Goal: Book appointment/travel/reservation

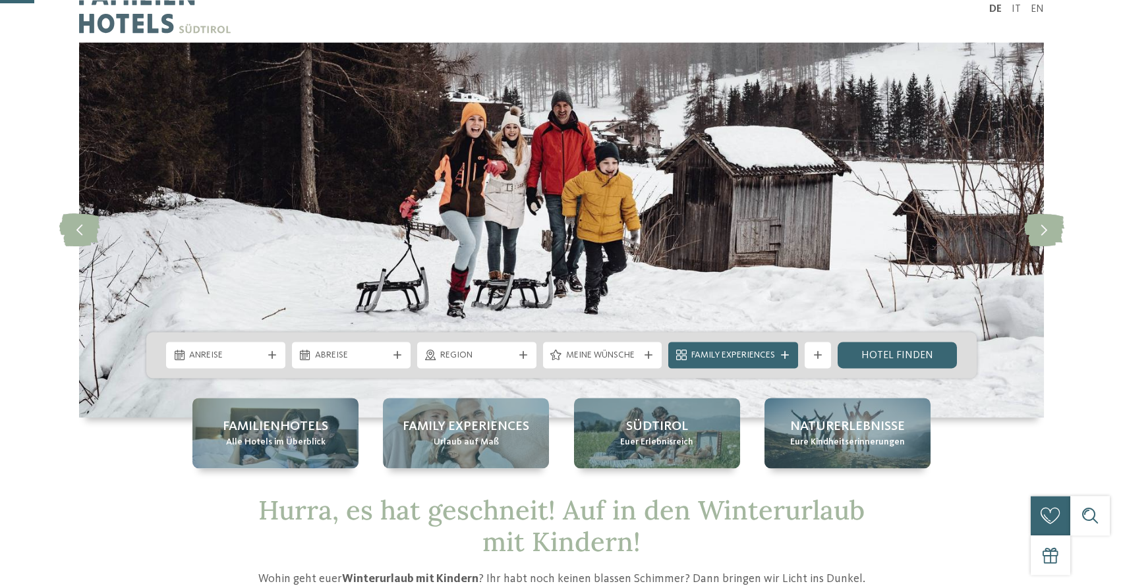
scroll to position [134, 0]
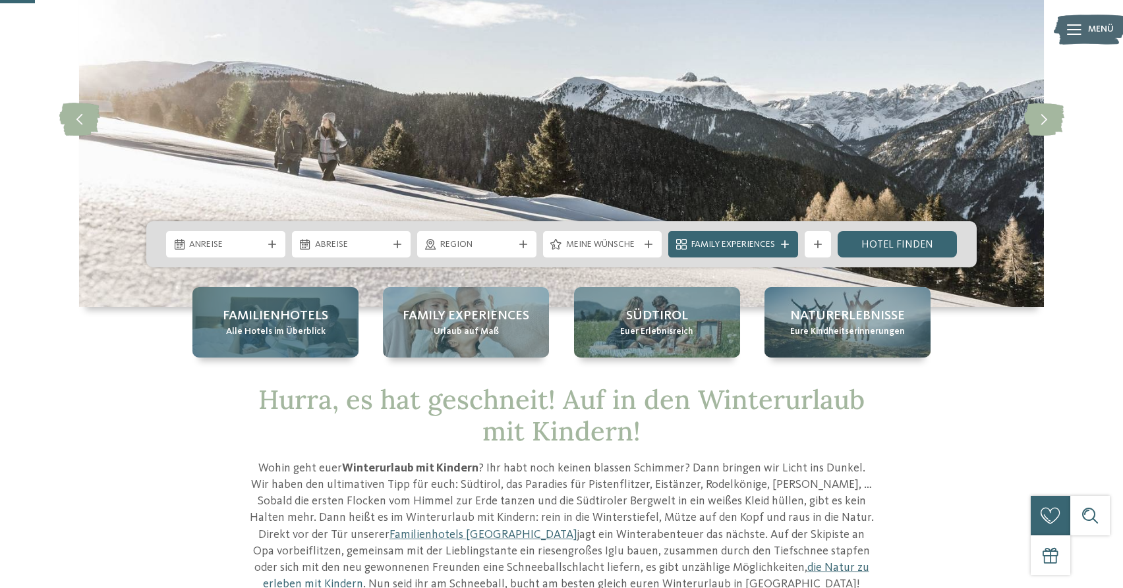
click at [256, 343] on div "Familienhotels Alle Hotels im Überblick" at bounding box center [275, 322] width 166 height 70
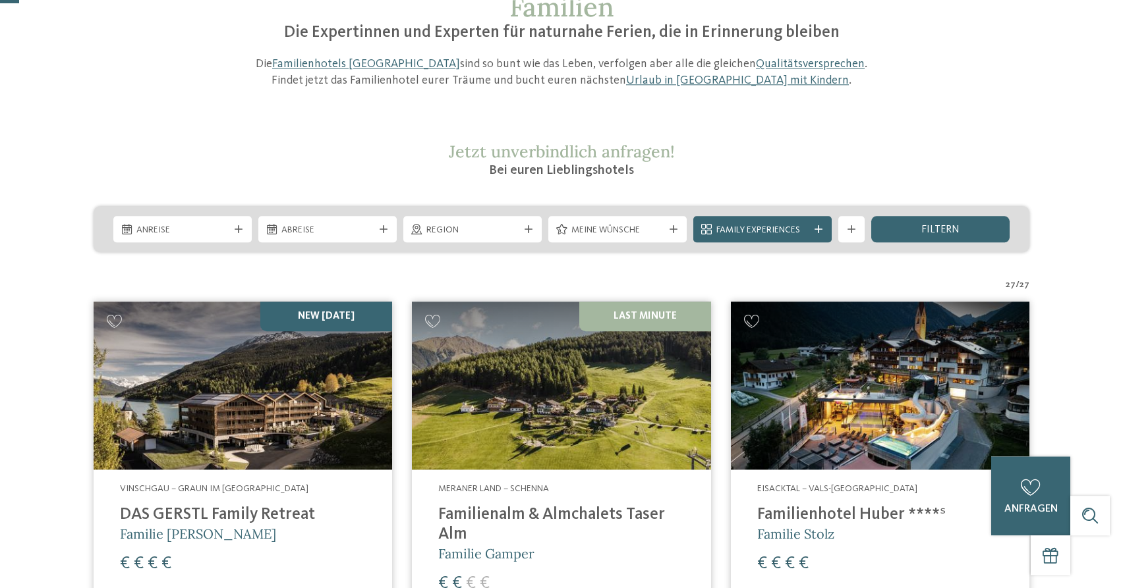
scroll to position [202, 0]
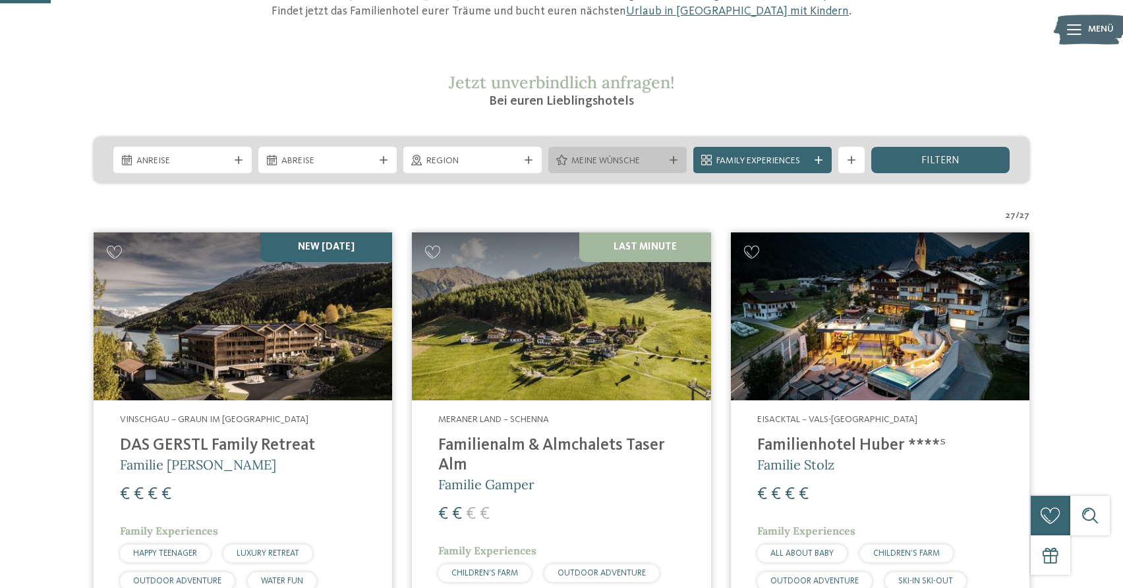
click at [644, 163] on span "Meine Wünsche" at bounding box center [617, 161] width 92 height 13
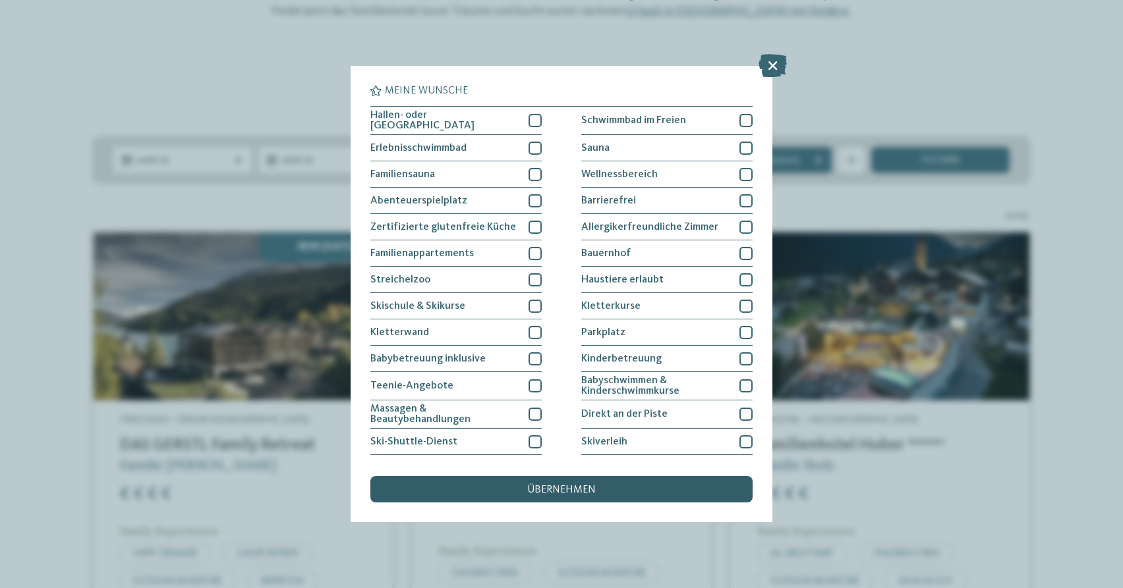
click at [603, 490] on div "übernehmen" at bounding box center [561, 489] width 382 height 26
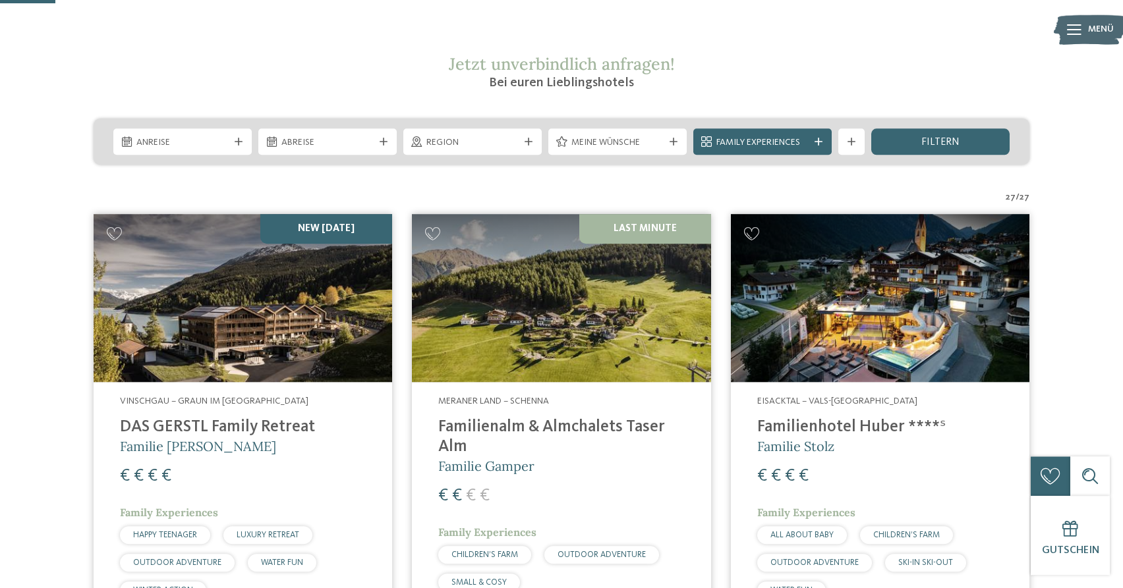
scroll to position [217, 0]
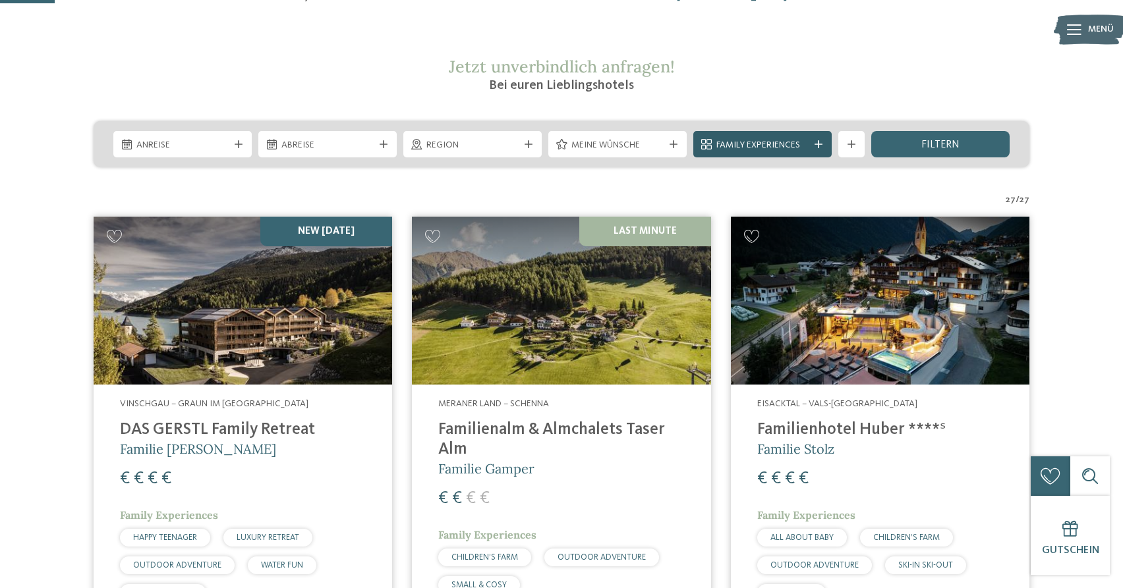
click at [818, 145] on icon at bounding box center [818, 144] width 8 height 8
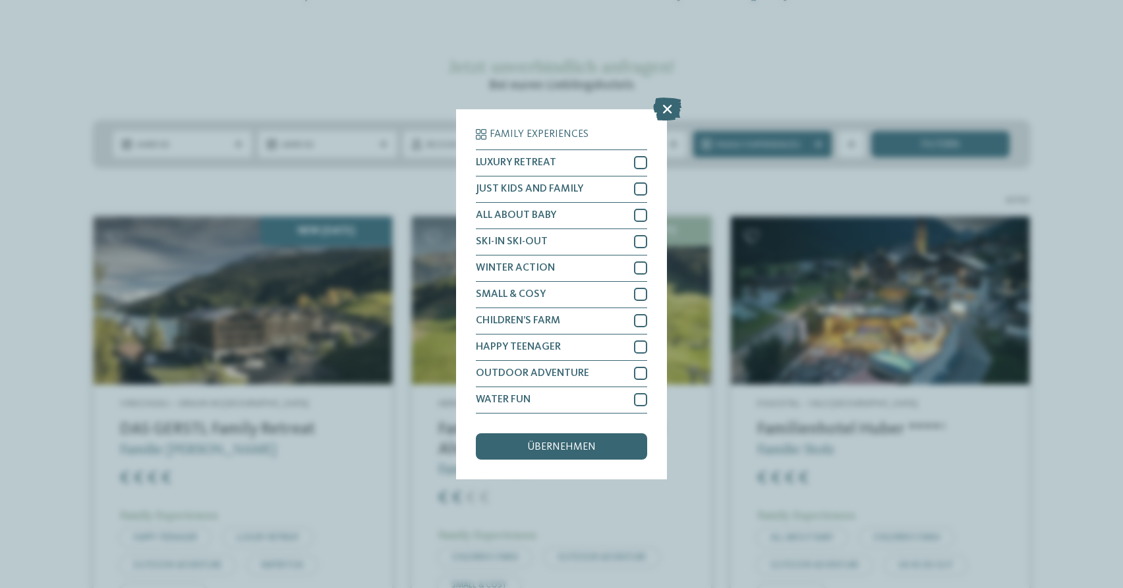
click at [732, 75] on div "Family Experiences LUXURY RETREAT JUST KIDS AND FAMILY" at bounding box center [561, 294] width 1123 height 588
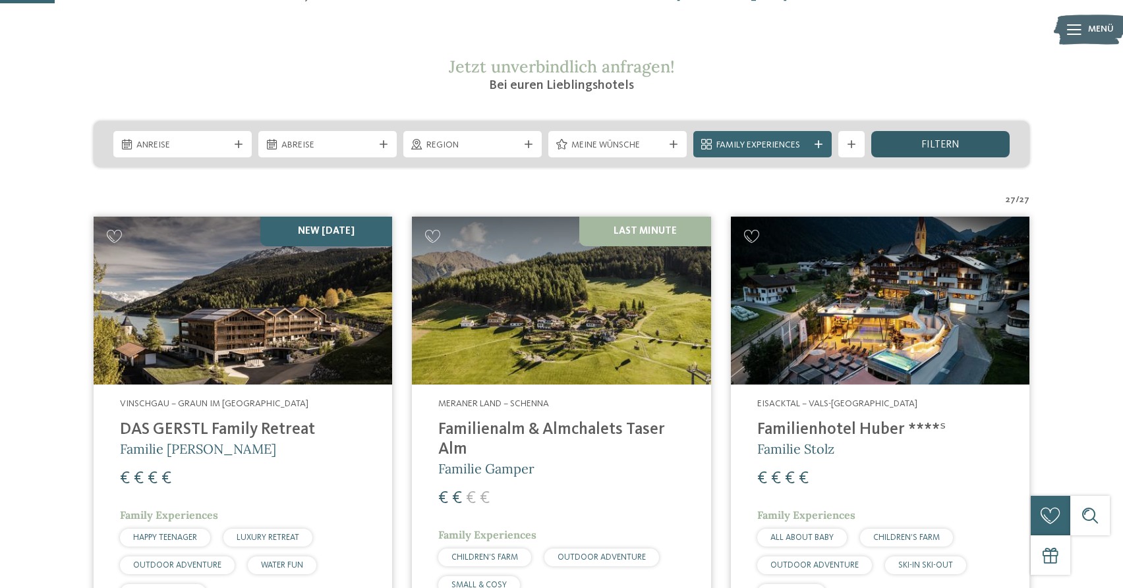
click at [942, 142] on span "filtern" at bounding box center [940, 145] width 38 height 11
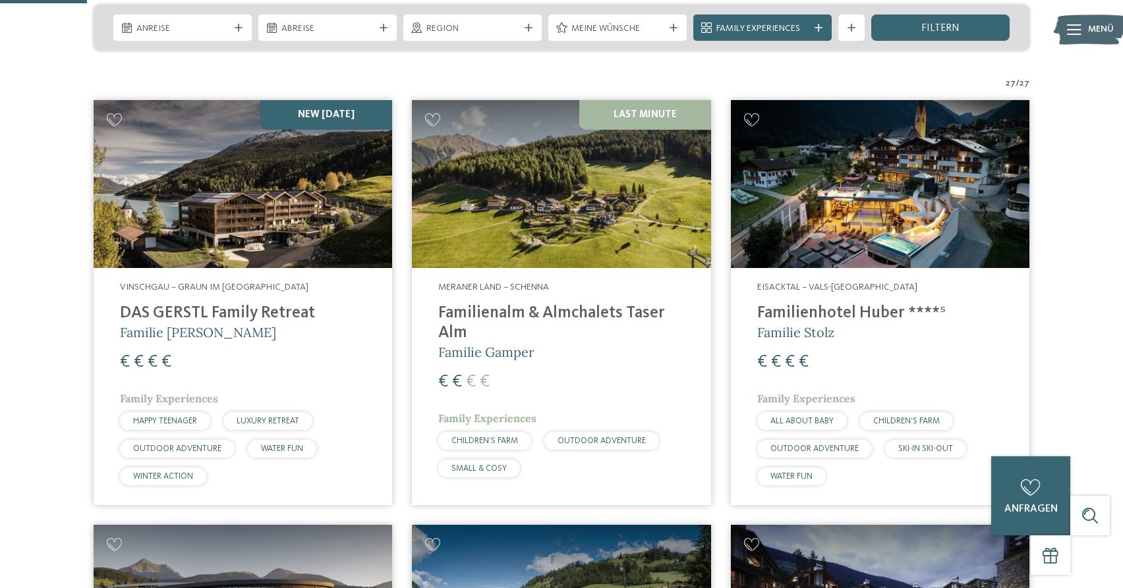
scroll to position [352, 0]
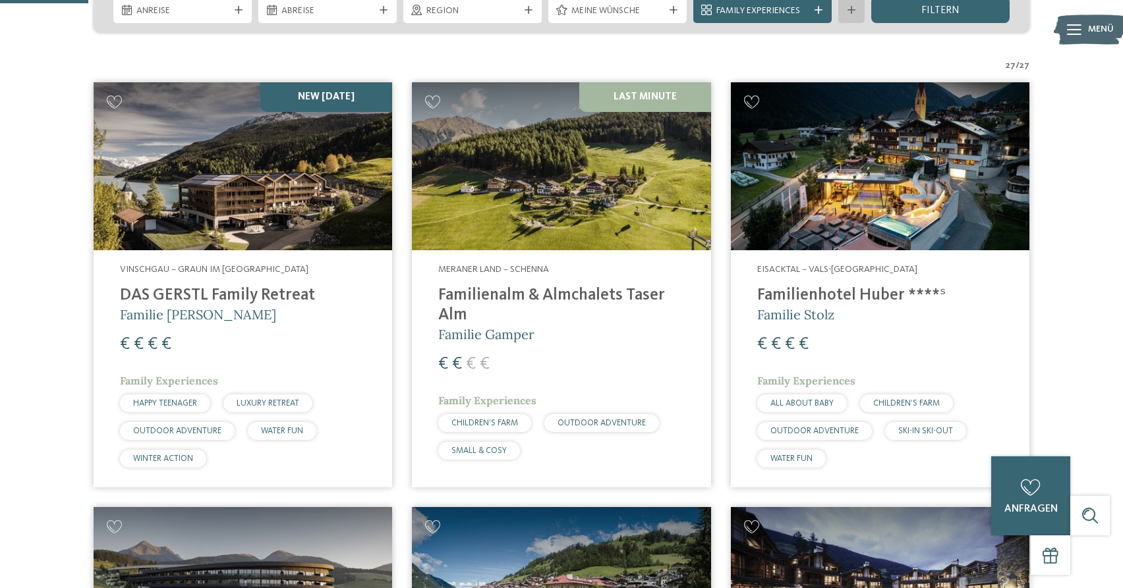
click at [849, 18] on div "Weitere Filter anzeigen" at bounding box center [851, 10] width 26 height 26
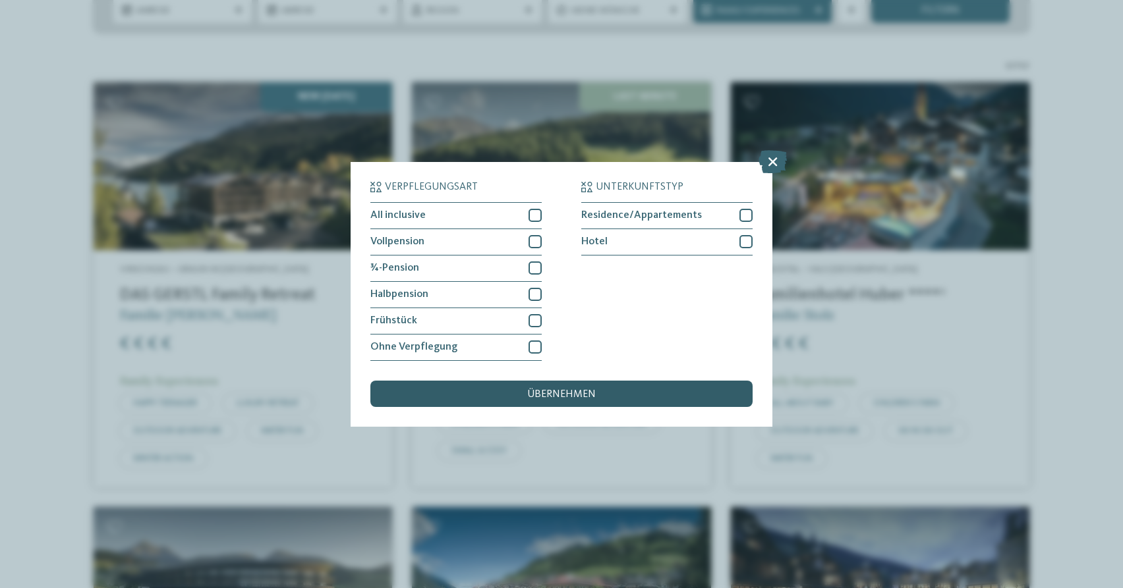
click at [547, 392] on span "übernehmen" at bounding box center [561, 394] width 69 height 11
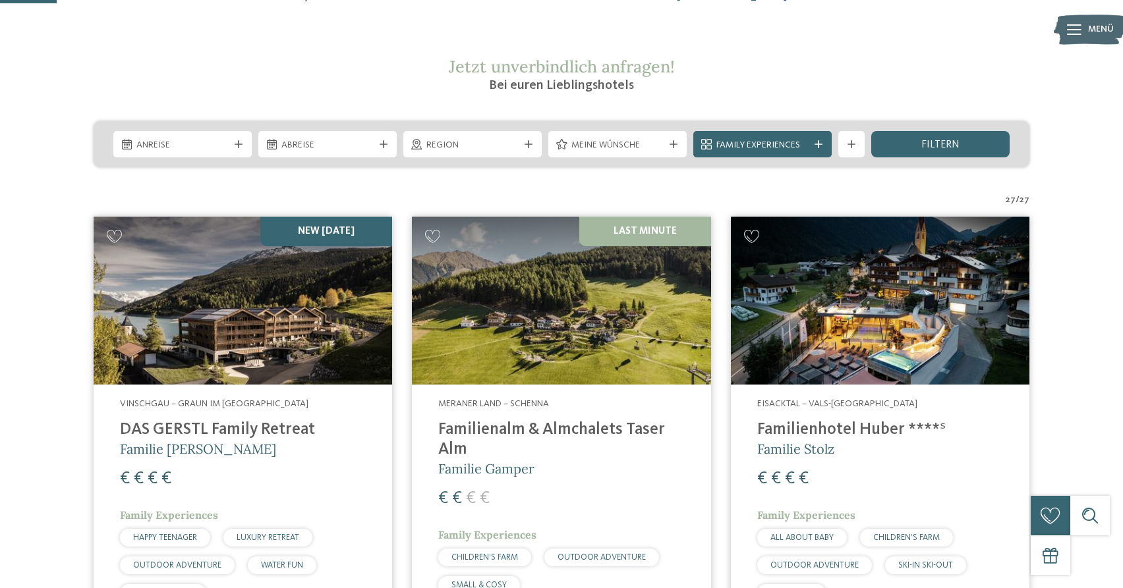
scroll to position [285, 0]
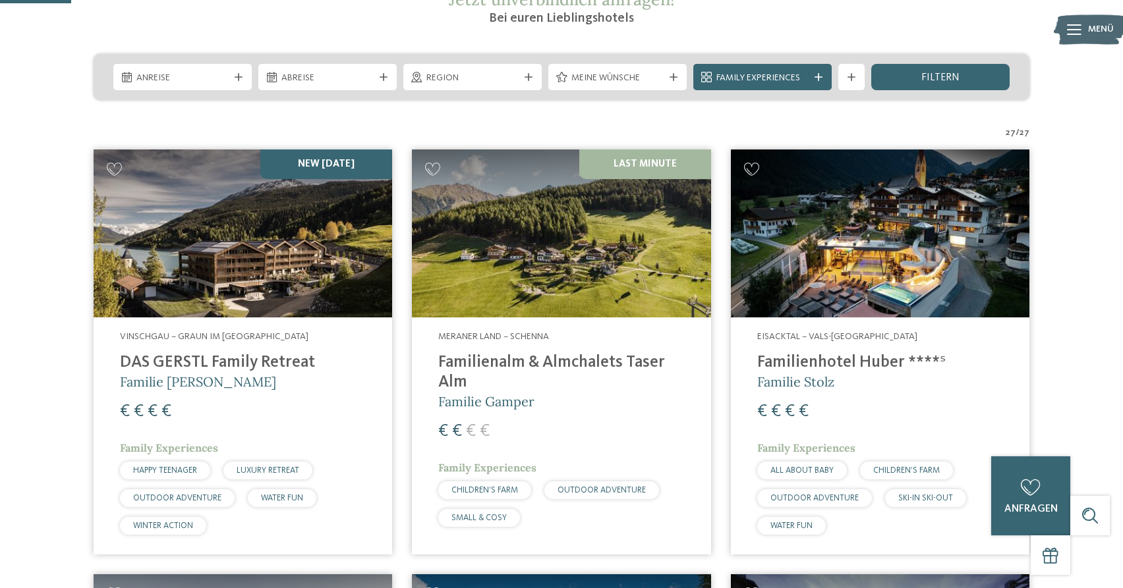
click at [262, 295] on img at bounding box center [243, 234] width 298 height 168
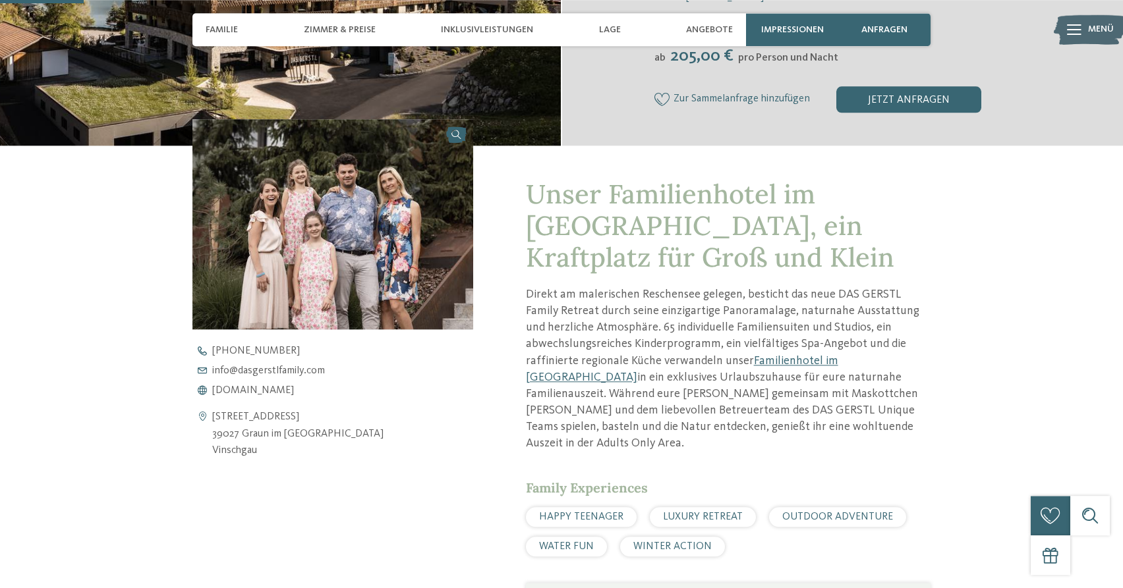
scroll to position [403, 0]
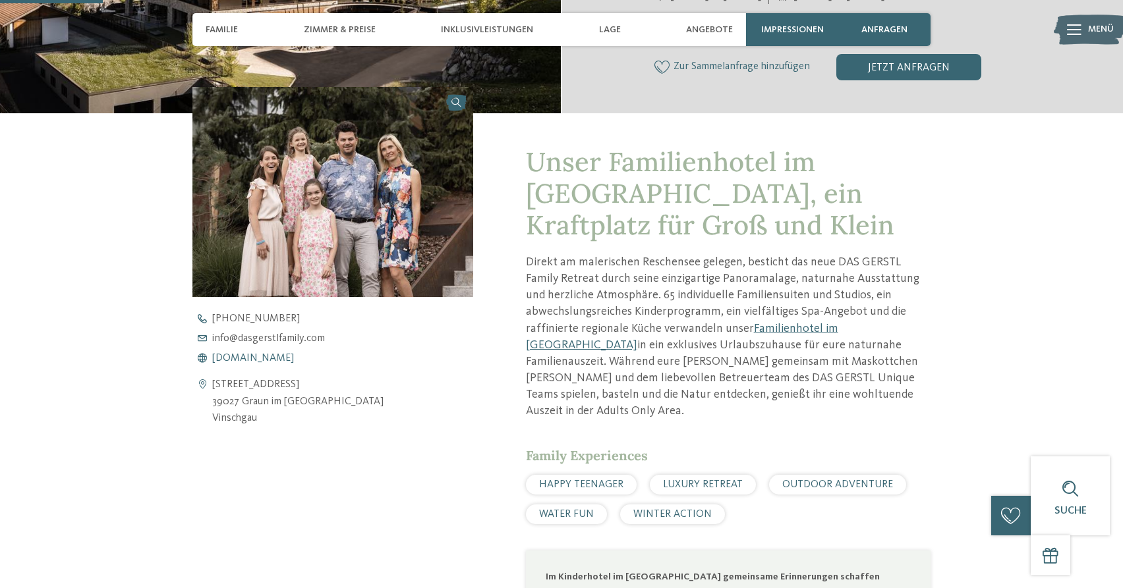
click at [291, 359] on span "www.dasgerstlfamily.com" at bounding box center [253, 358] width 82 height 11
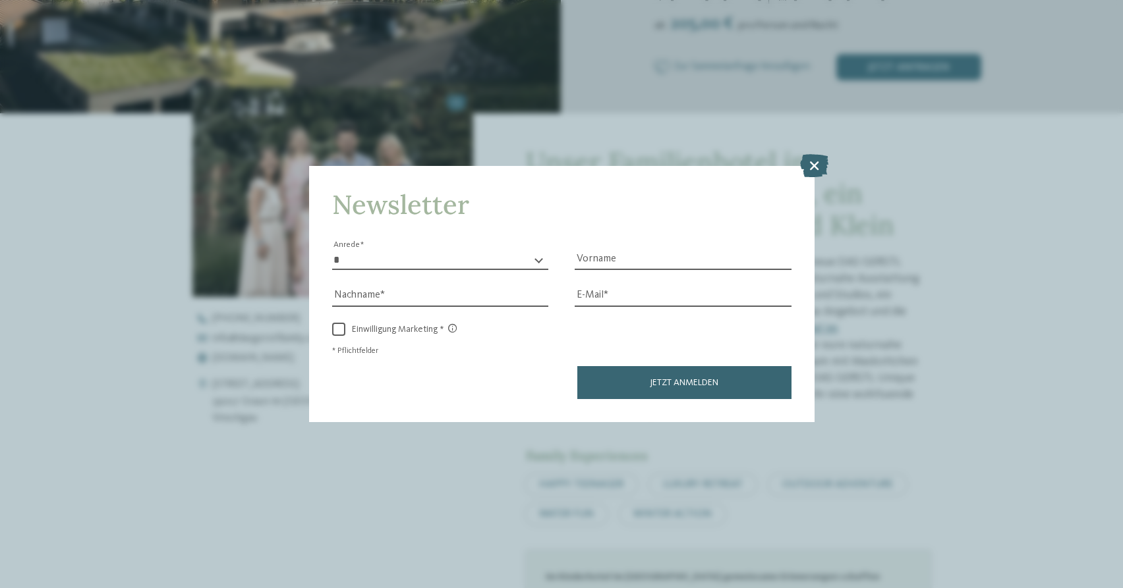
drag, startPoint x: 814, startPoint y: 158, endPoint x: 582, endPoint y: 111, distance: 236.6
click at [812, 158] on icon at bounding box center [814, 165] width 28 height 23
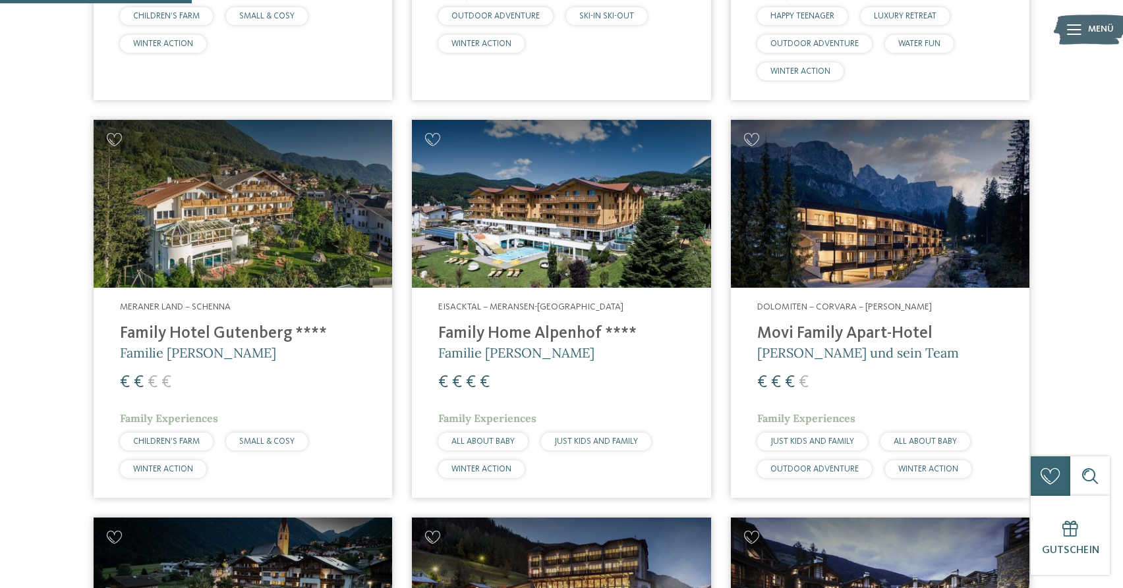
scroll to position [806, 0]
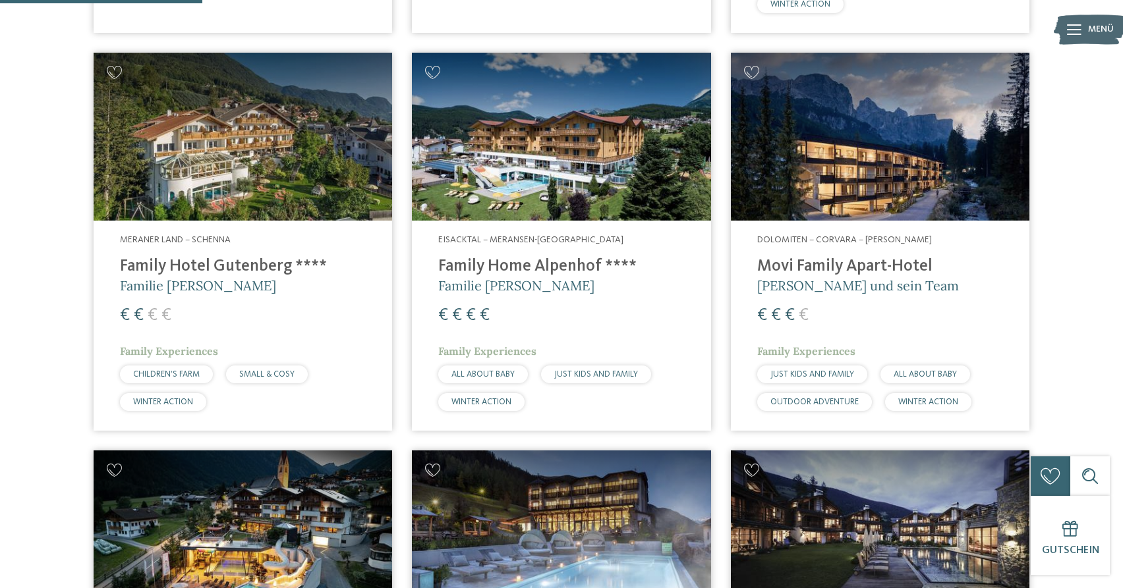
click at [532, 170] on img at bounding box center [561, 137] width 298 height 168
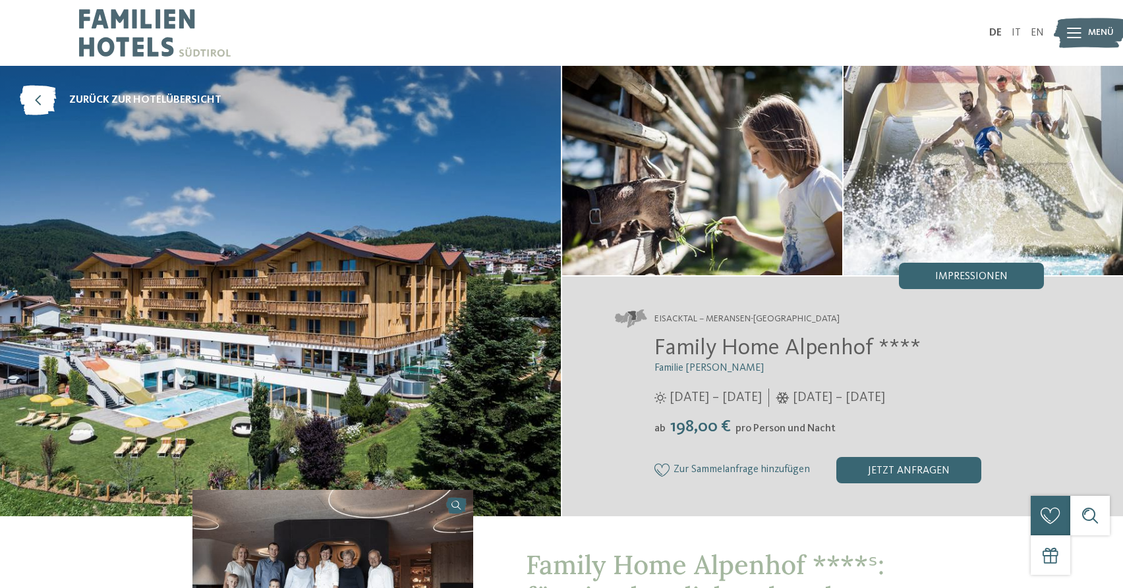
click at [1075, 39] on div at bounding box center [1074, 32] width 14 height 33
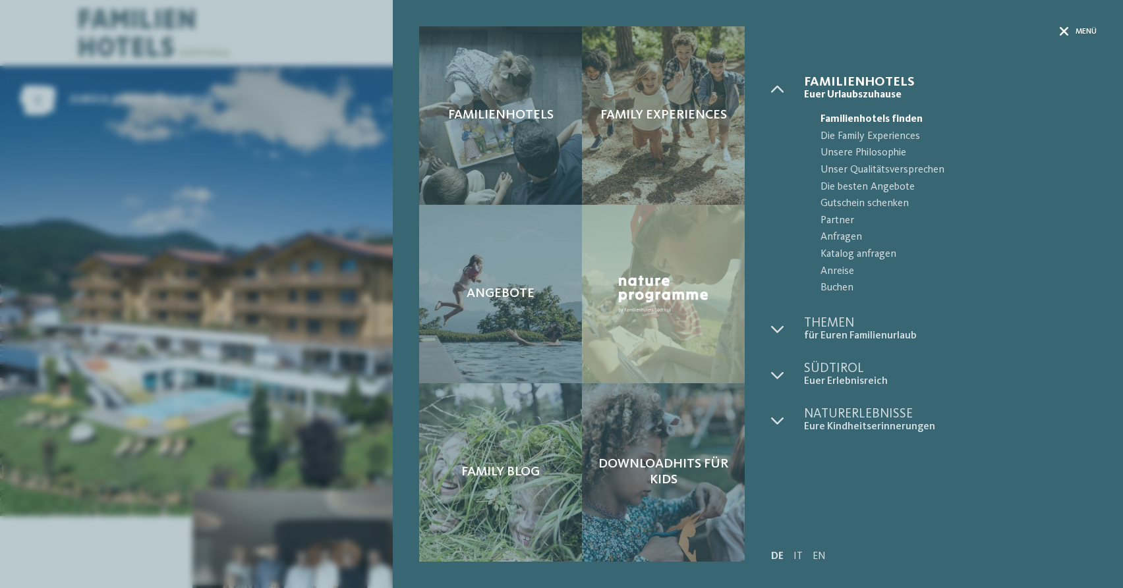
click at [1076, 29] on span "Menü" at bounding box center [1085, 31] width 21 height 11
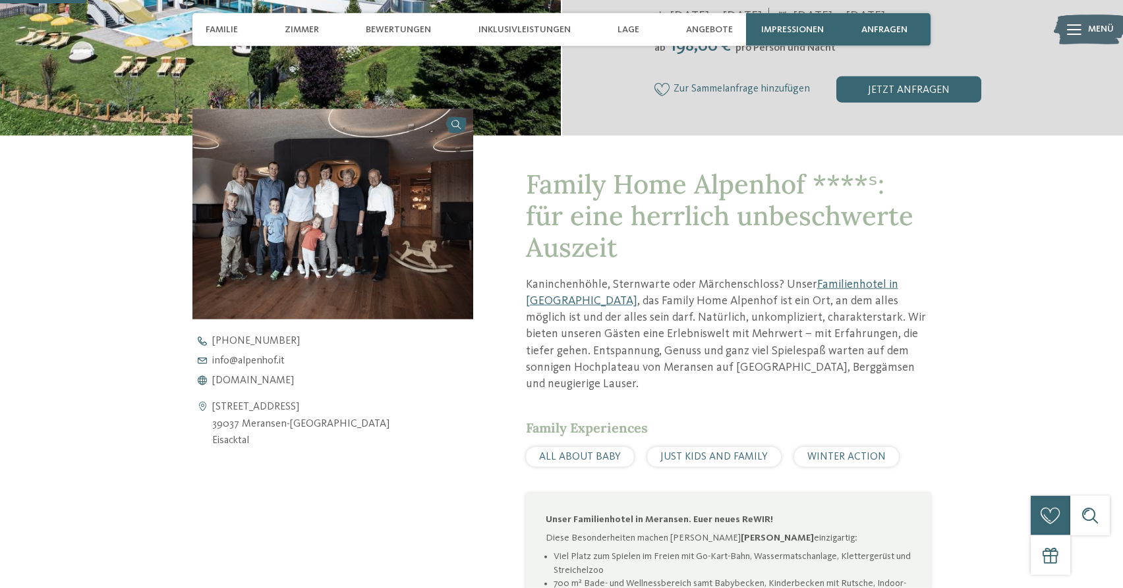
scroll to position [403, 0]
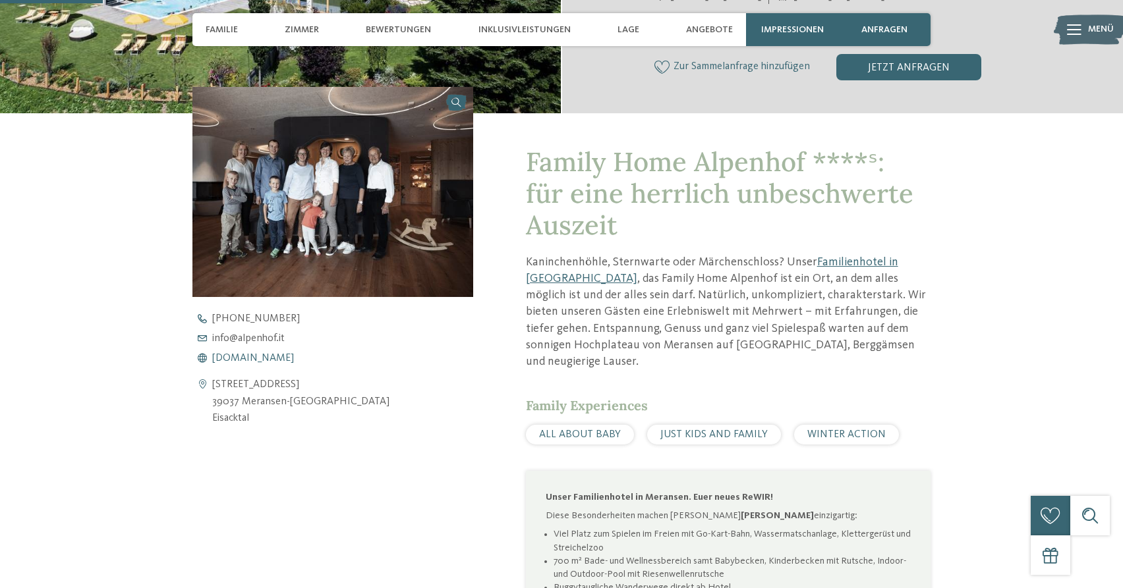
click at [244, 358] on span "[DOMAIN_NAME]" at bounding box center [253, 358] width 82 height 11
